Goal: Complete application form

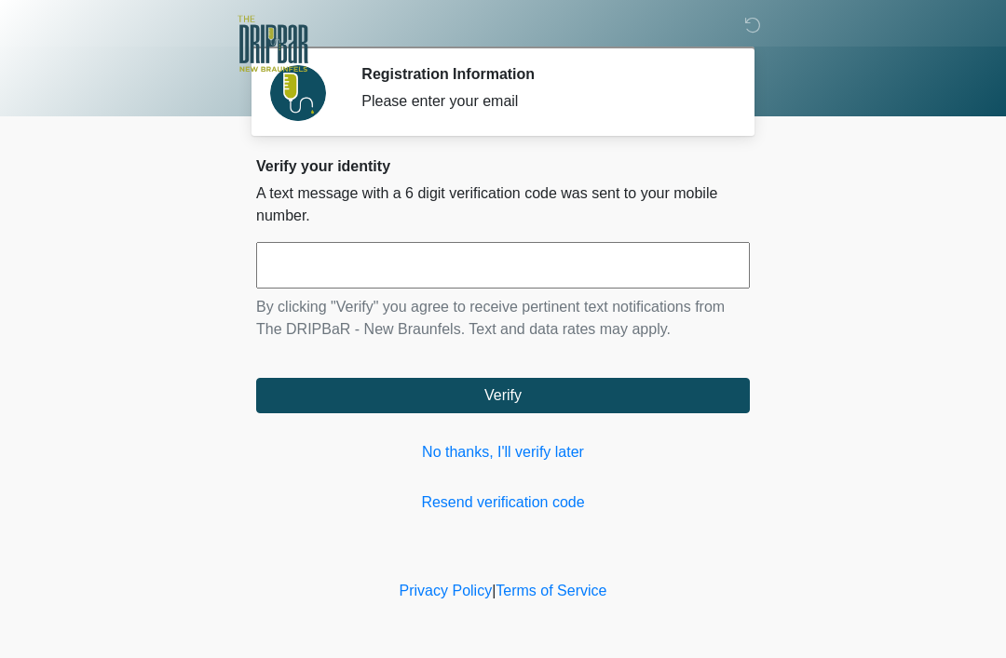
click at [449, 246] on input "text" at bounding box center [502, 265] width 493 height 47
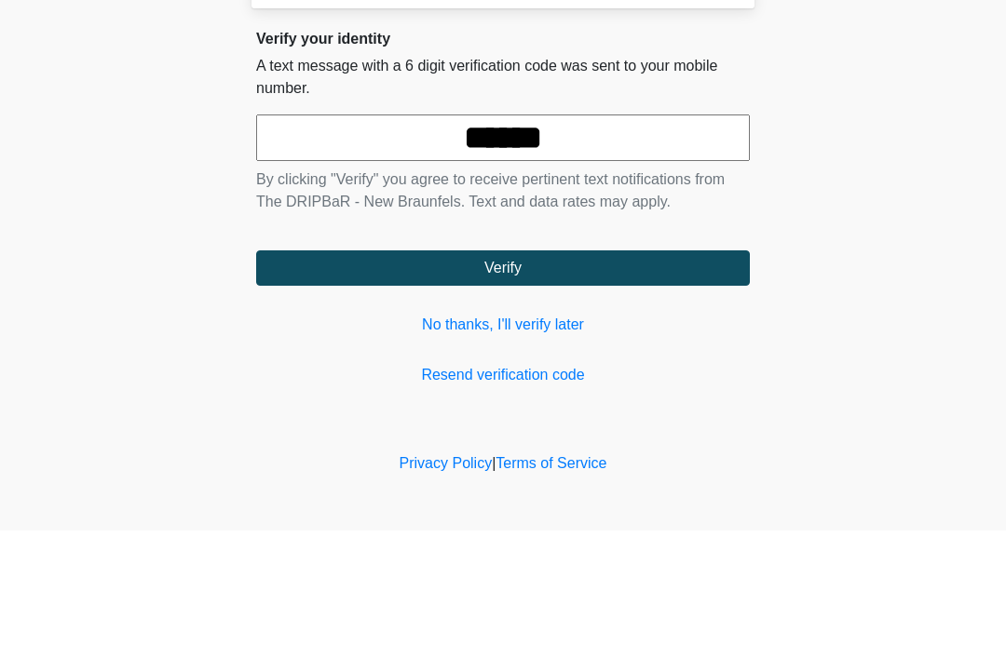
type input "******"
click at [621, 378] on button "Verify" at bounding box center [502, 395] width 493 height 35
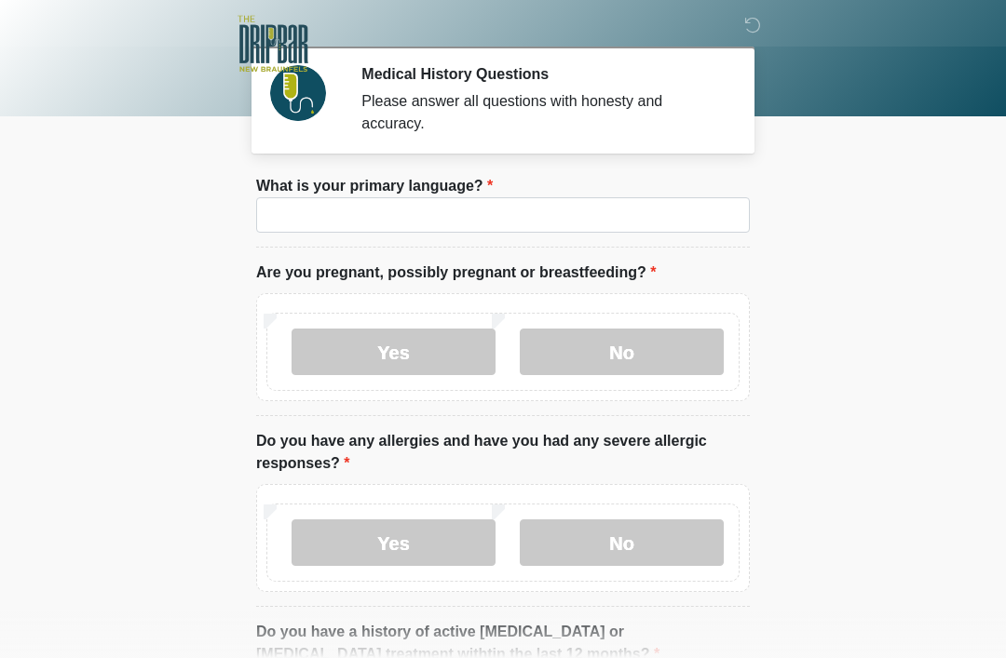
click at [443, 194] on label "What is your primary language?" at bounding box center [374, 186] width 236 height 22
click at [443, 197] on input "What is your primary language?" at bounding box center [502, 214] width 493 height 35
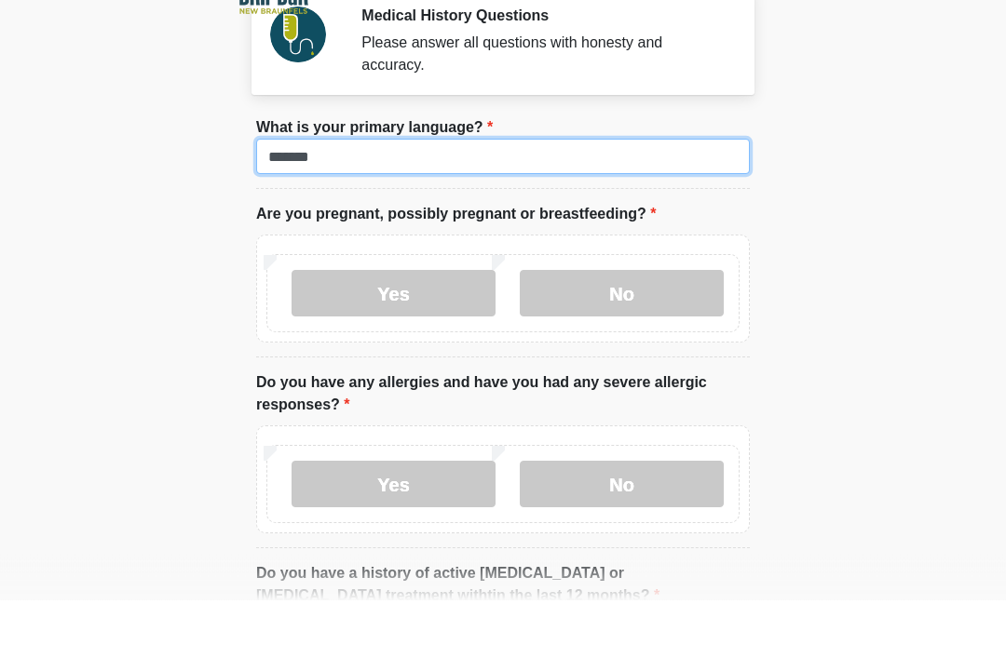
type input "*******"
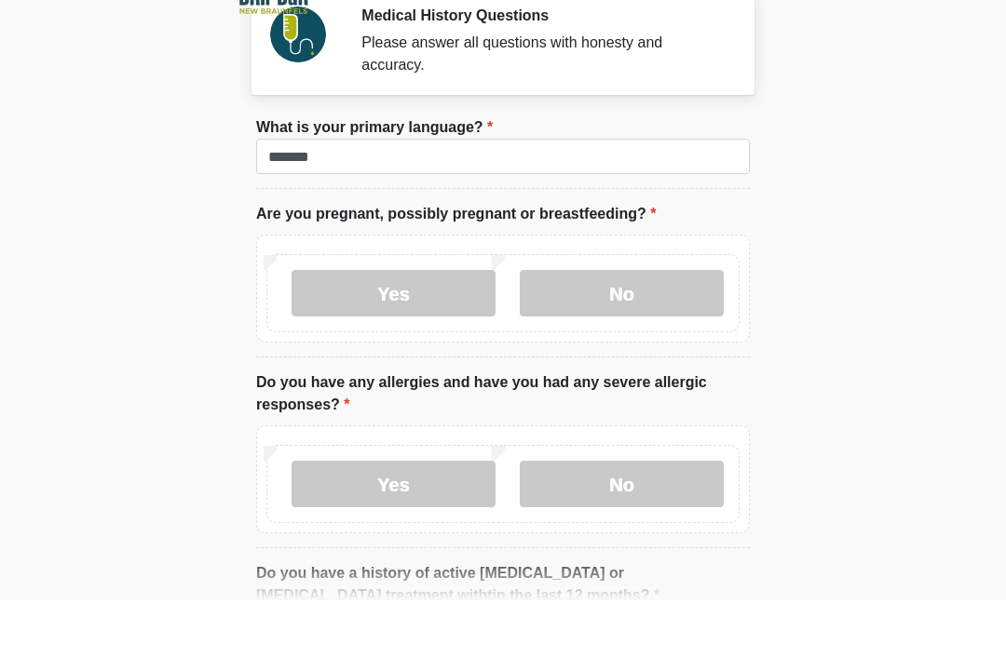
click at [629, 329] on label "No" at bounding box center [622, 352] width 204 height 47
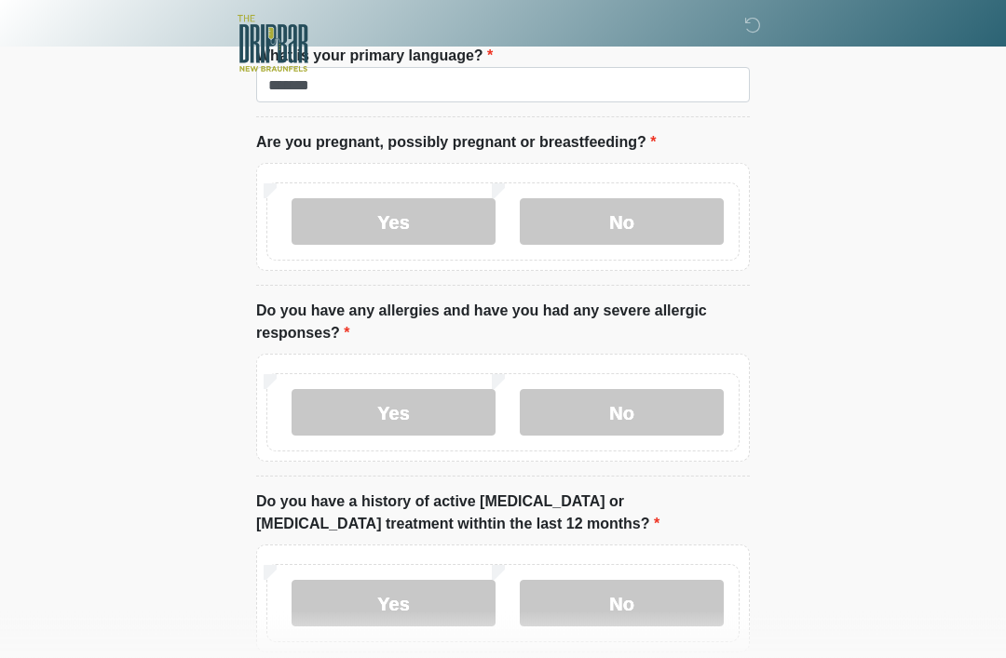
scroll to position [130, 0]
click at [639, 418] on label "No" at bounding box center [622, 412] width 204 height 47
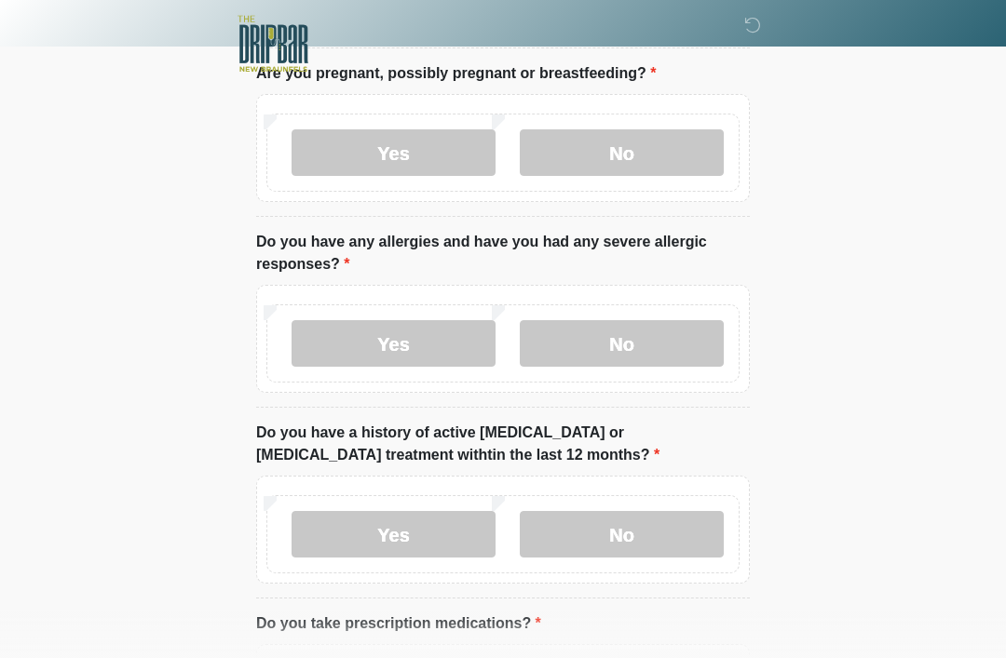
click at [628, 535] on label "No" at bounding box center [622, 534] width 204 height 47
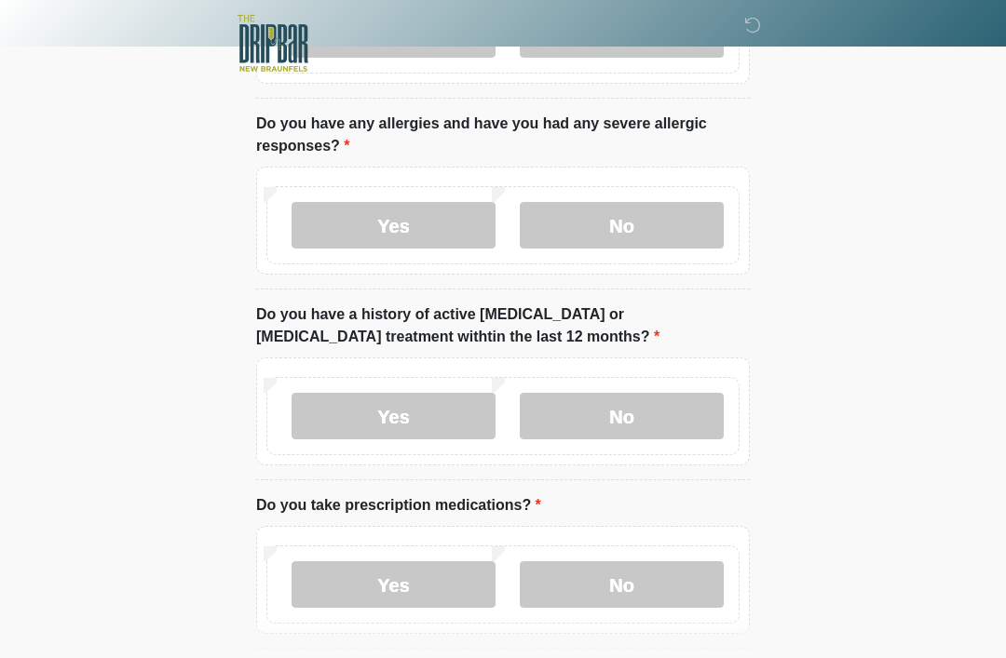
click at [653, 579] on label "No" at bounding box center [622, 585] width 204 height 47
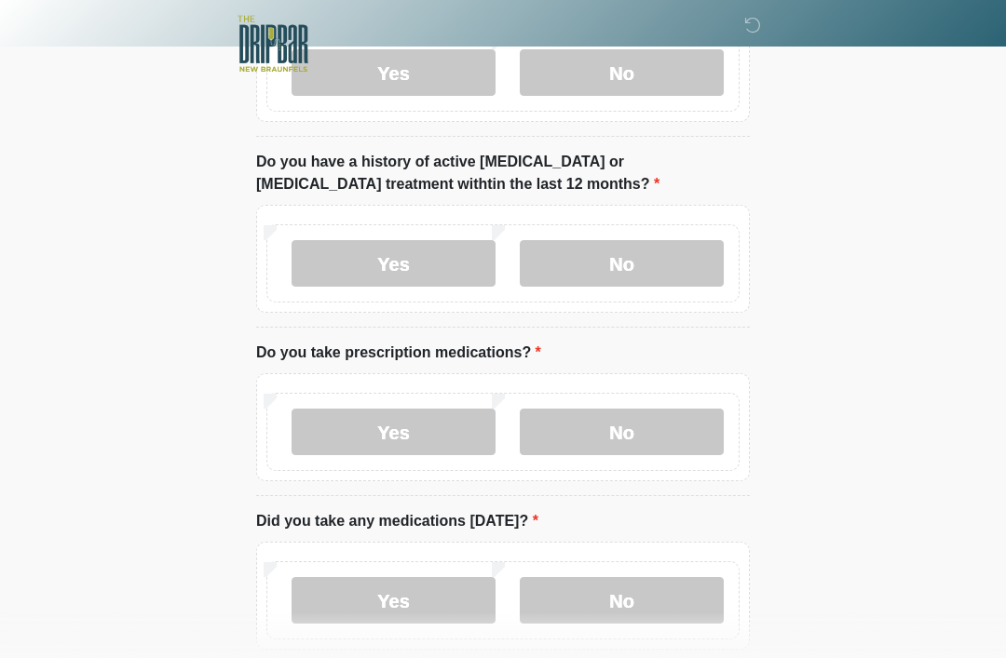
click at [660, 583] on label "No" at bounding box center [622, 600] width 204 height 47
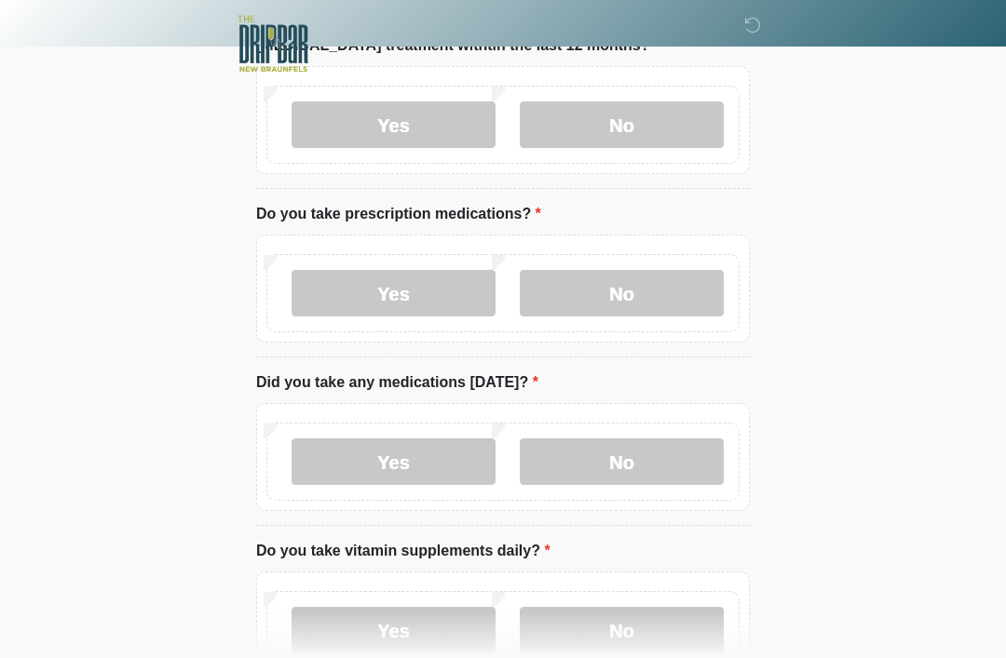
click at [644, 616] on label "No" at bounding box center [622, 630] width 204 height 47
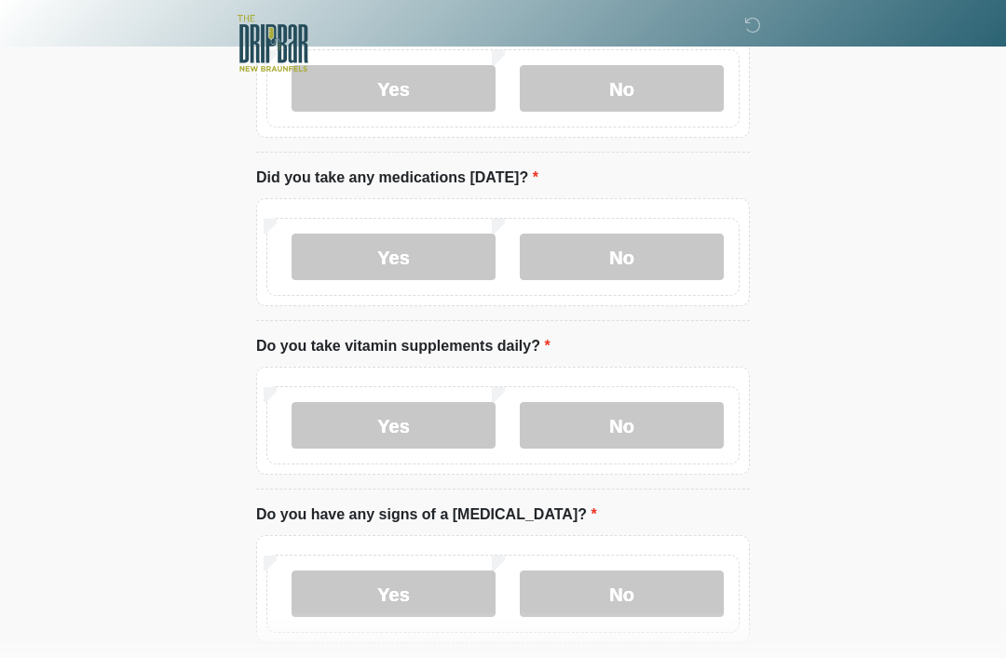
scroll to position [845, 0]
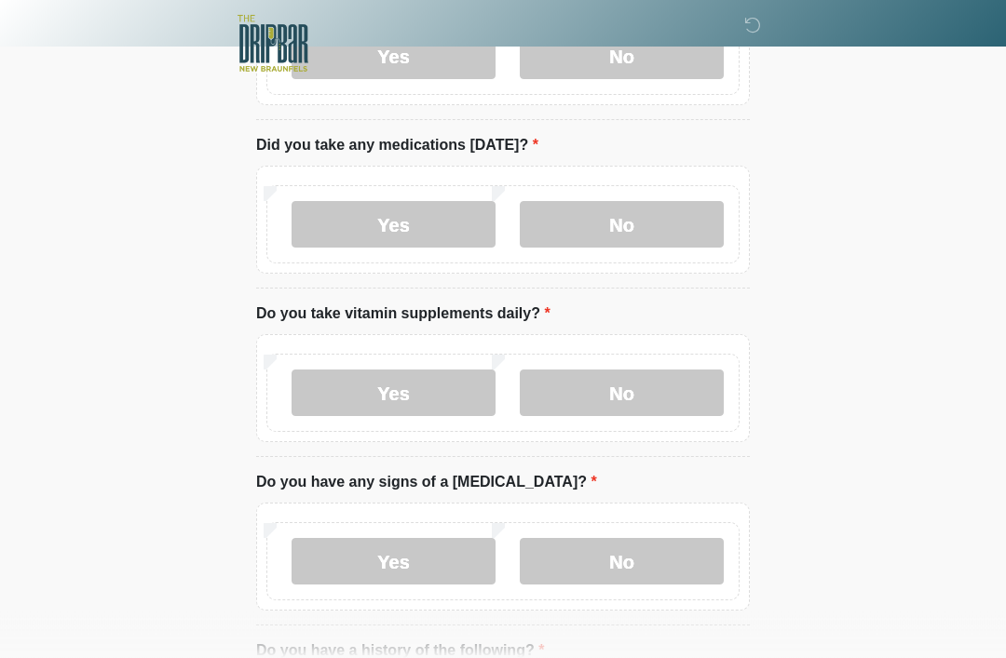
click at [632, 564] on label "No" at bounding box center [622, 562] width 204 height 47
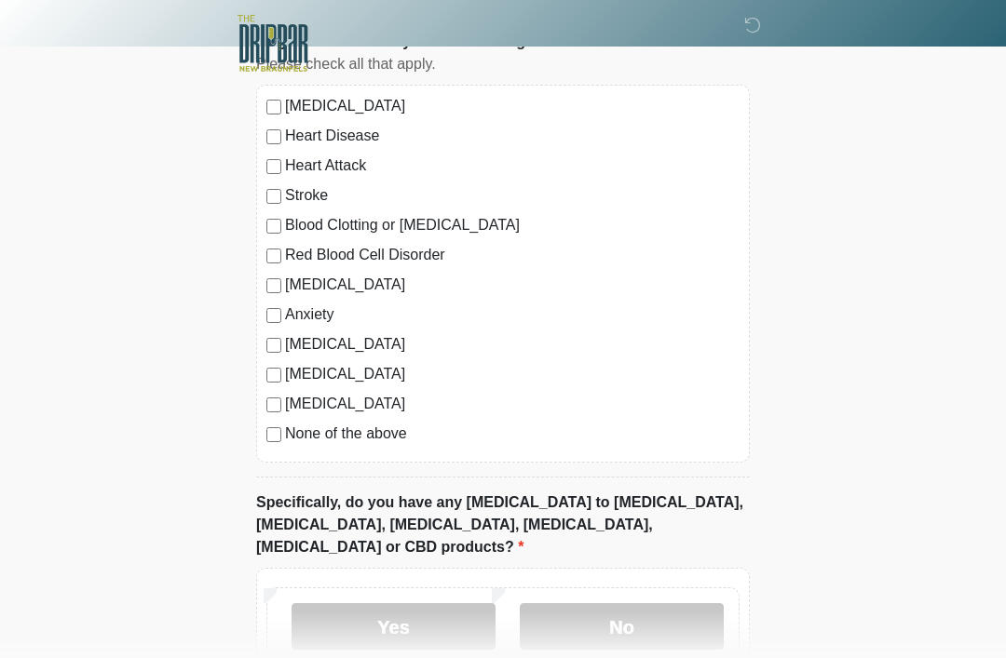
scroll to position [1473, 0]
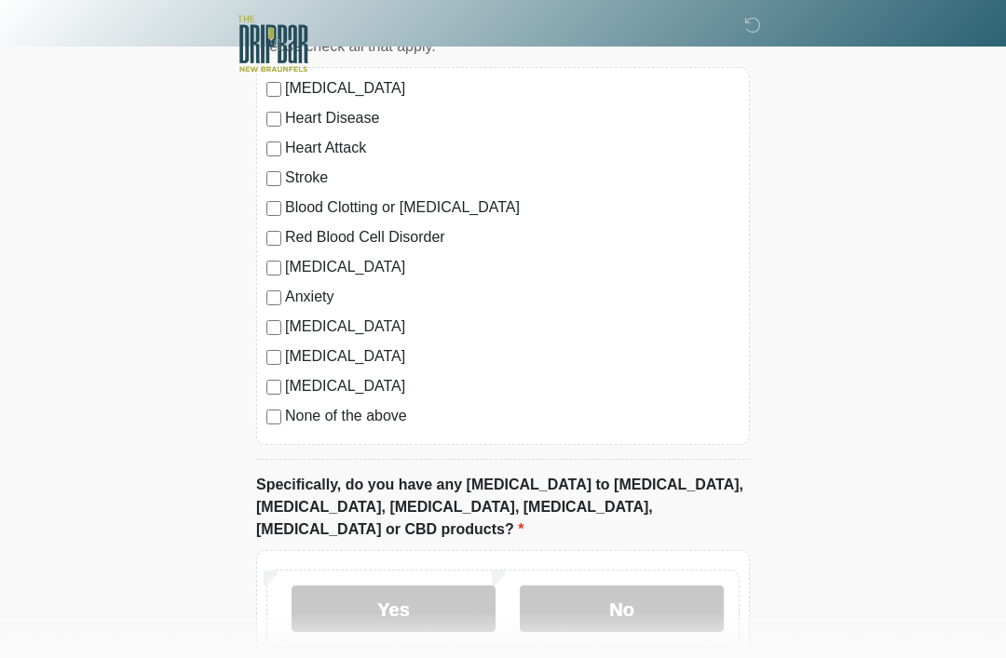
click at [647, 601] on label "No" at bounding box center [622, 609] width 204 height 47
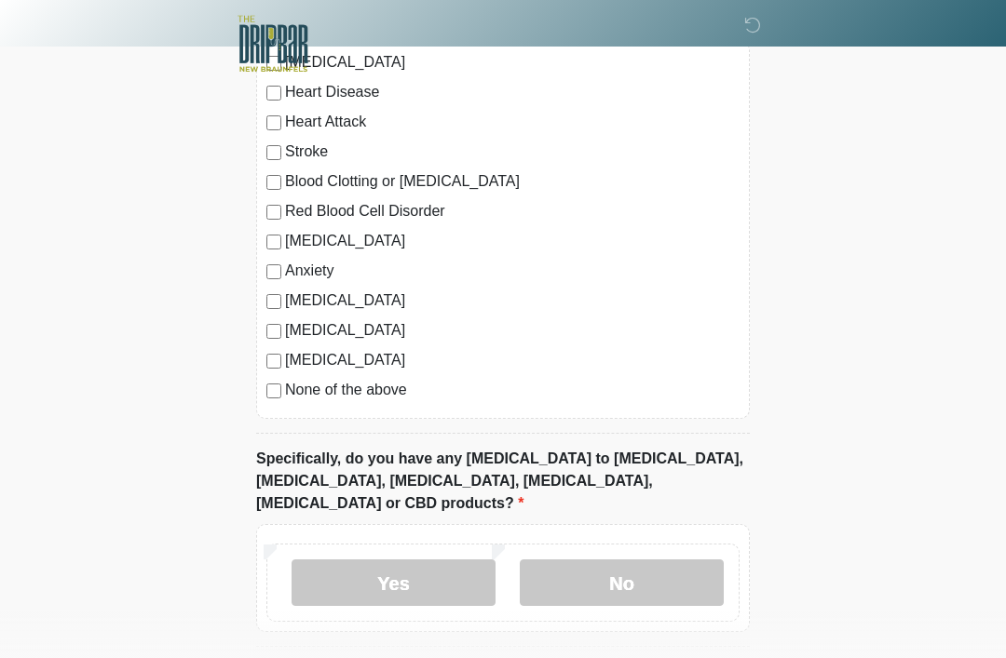
scroll to position [1552, 0]
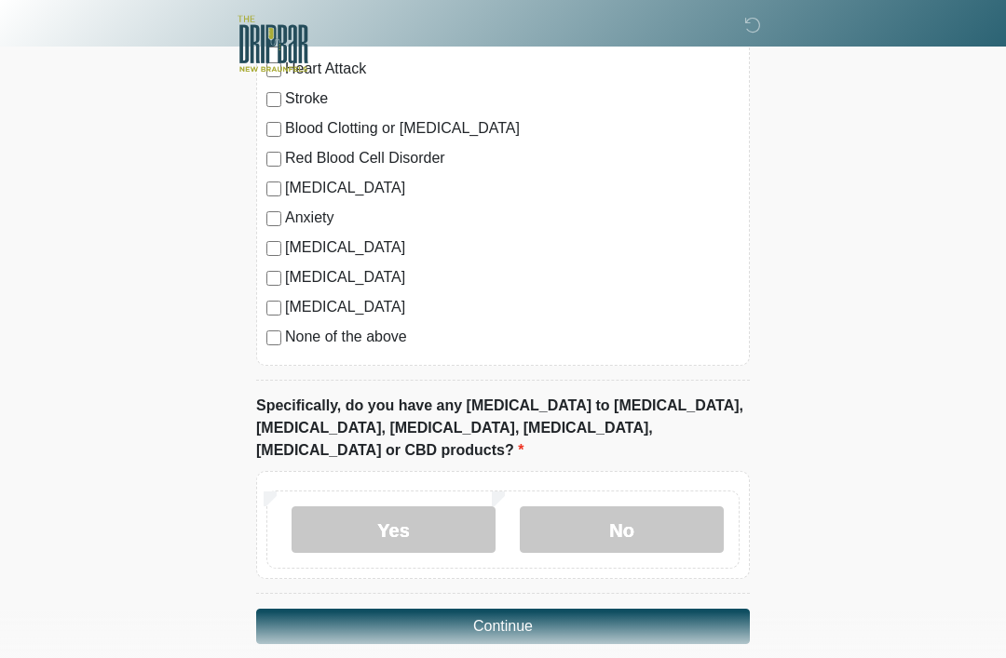
click at [523, 610] on button "Continue" at bounding box center [502, 626] width 493 height 35
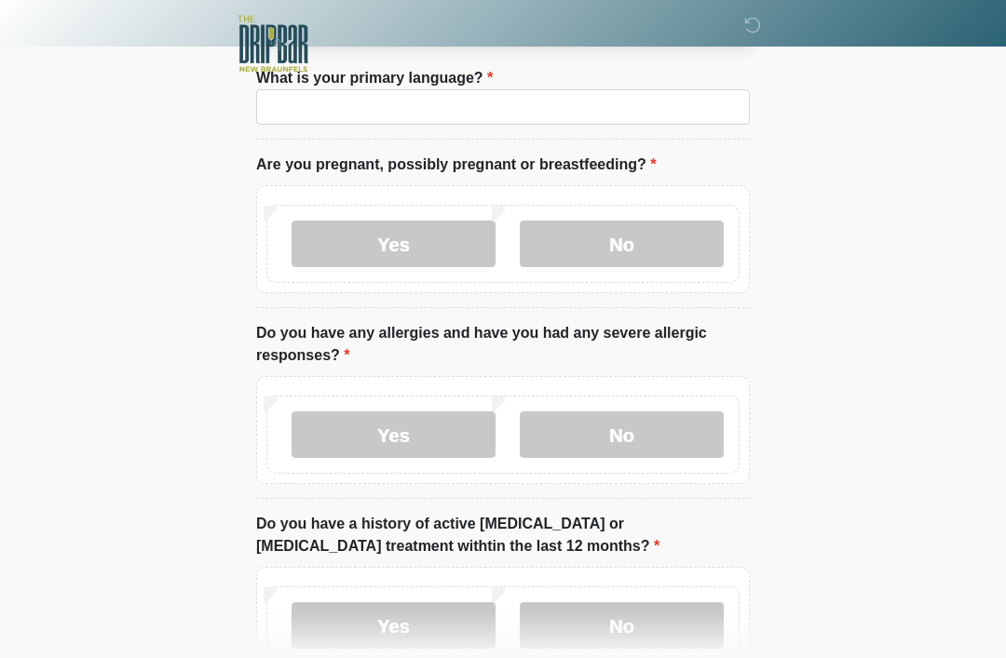
scroll to position [0, 0]
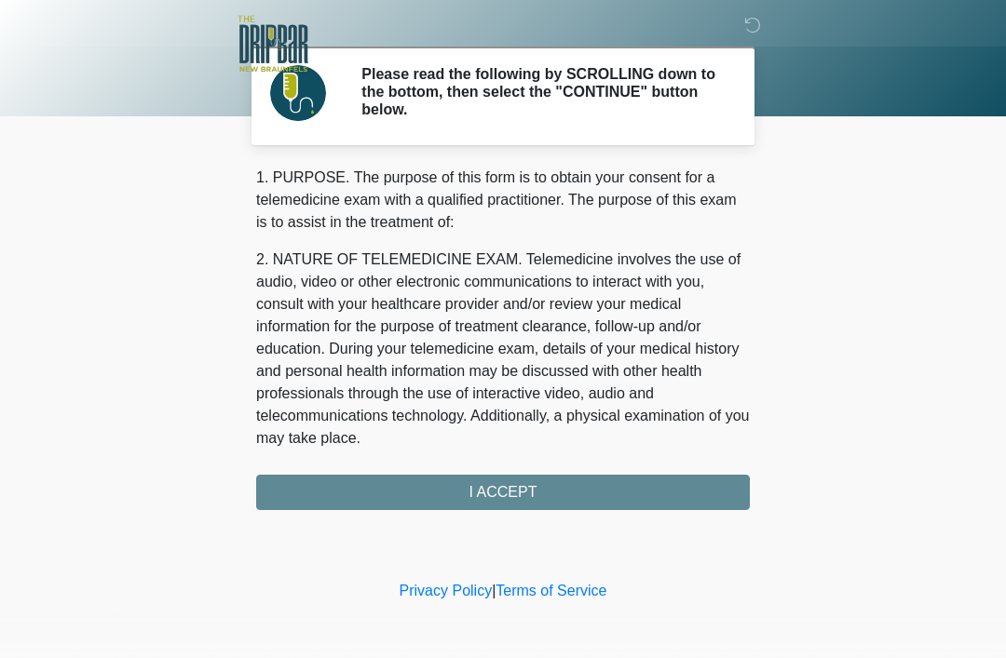
click at [588, 481] on div "1. PURPOSE. The purpose of this form is to obtain your consent for a telemedici…" at bounding box center [502, 339] width 493 height 344
click at [542, 495] on div "1. PURPOSE. The purpose of this form is to obtain your consent for a telemedici…" at bounding box center [502, 339] width 493 height 344
click at [524, 496] on div "1. PURPOSE. The purpose of this form is to obtain your consent for a telemedici…" at bounding box center [502, 339] width 493 height 344
click at [514, 477] on div "1. PURPOSE. The purpose of this form is to obtain your consent for a telemedici…" at bounding box center [502, 339] width 493 height 344
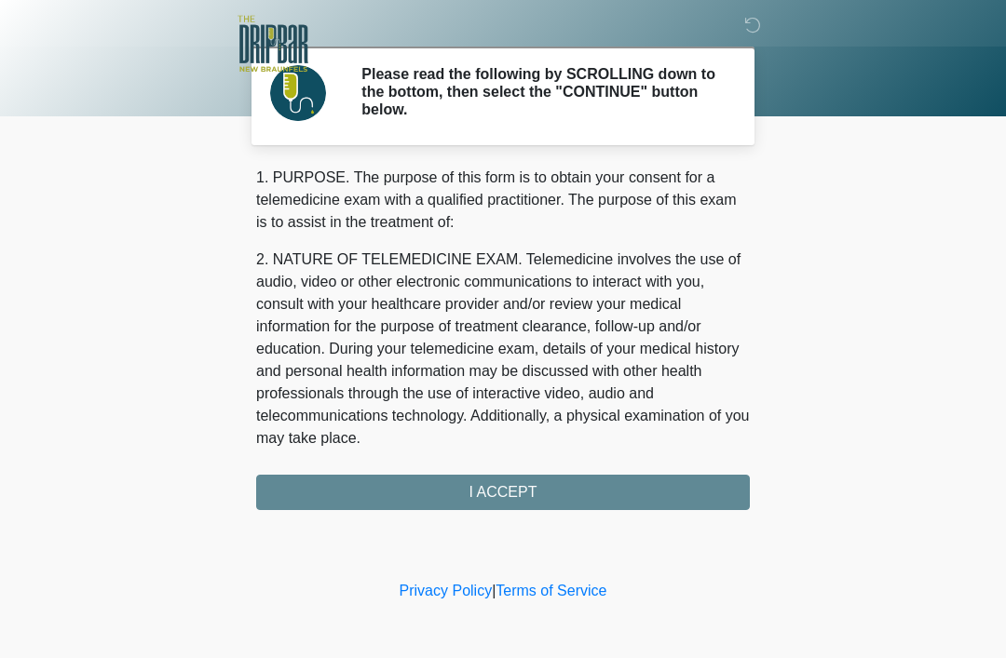
click at [541, 509] on div "‎ ‎ Please read the following by SCROLLING down to the bottom, then select the …" at bounding box center [502, 288] width 559 height 539
click at [505, 493] on div "1. PURPOSE. The purpose of this form is to obtain your consent for a telemedici…" at bounding box center [502, 339] width 493 height 344
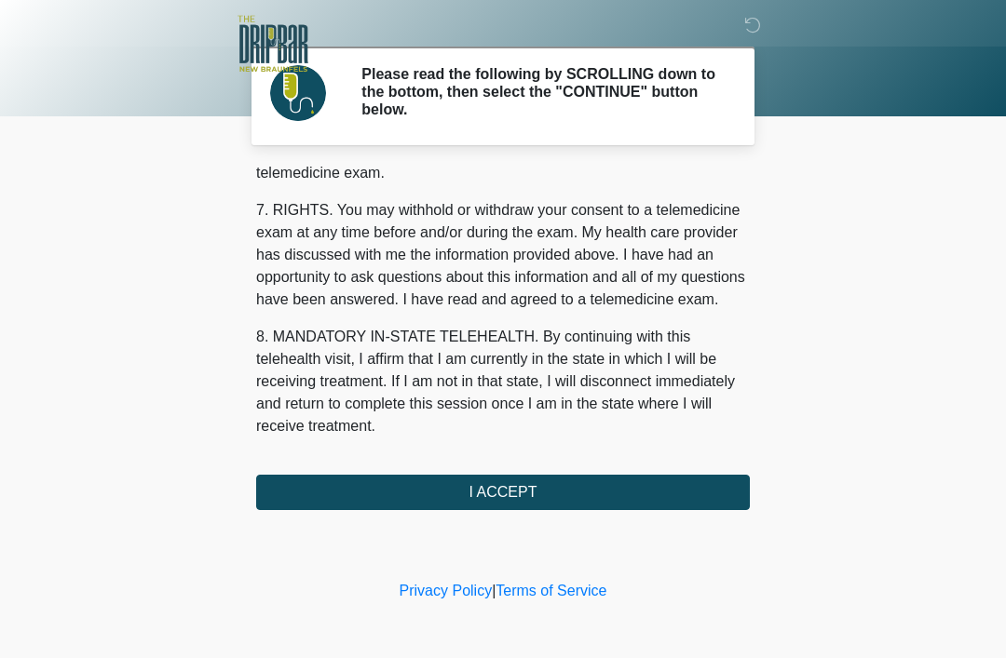
scroll to position [817, 0]
click at [549, 497] on button "I ACCEPT" at bounding box center [502, 492] width 493 height 35
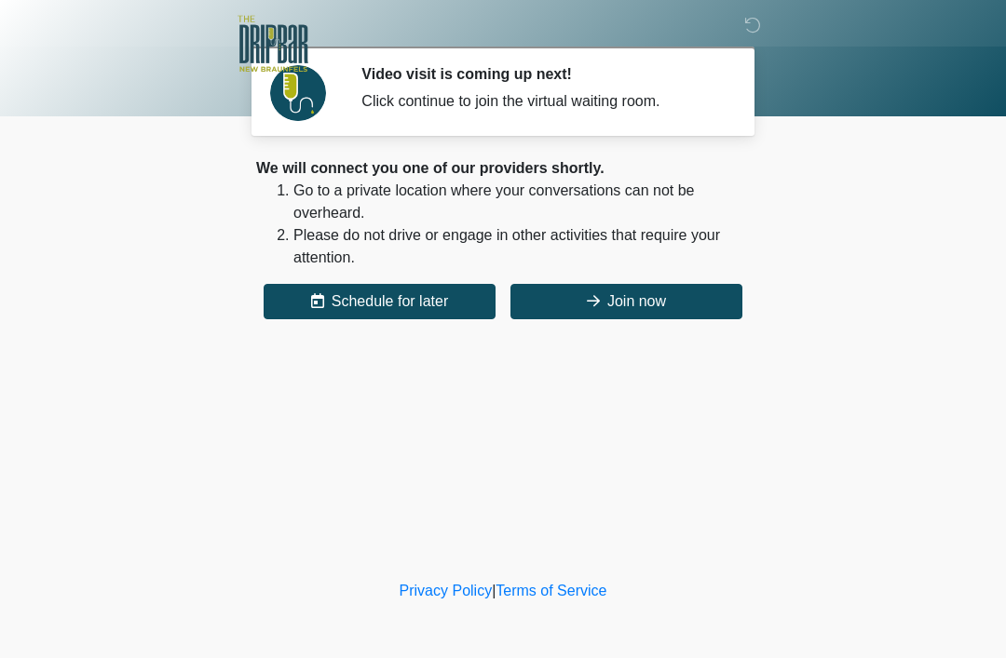
click at [648, 315] on button "Join now" at bounding box center [626, 301] width 232 height 35
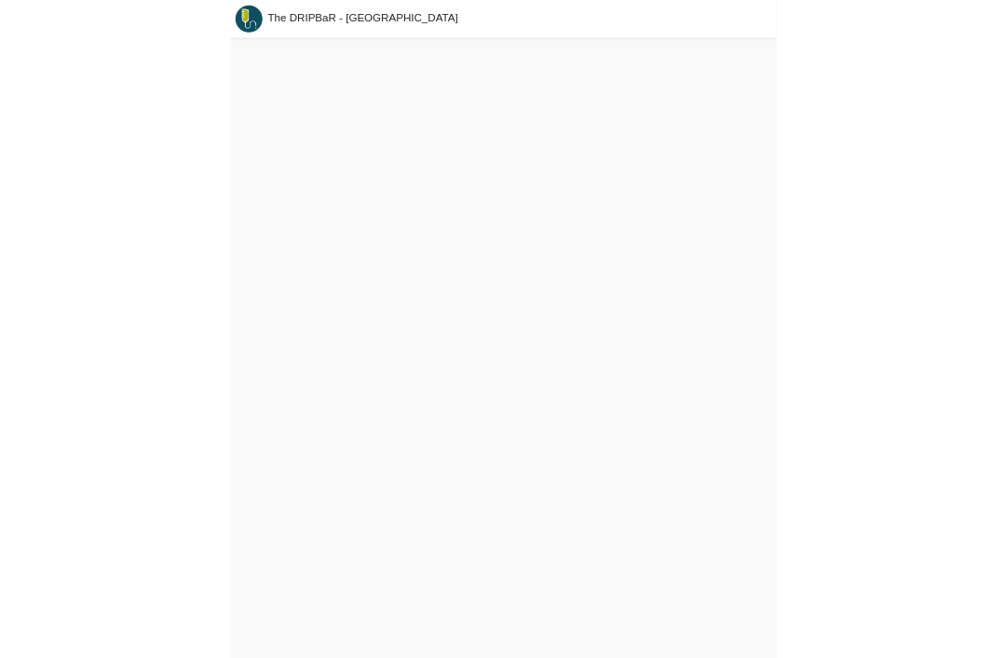
scroll to position [58, 0]
